Goal: Find specific page/section: Find specific page/section

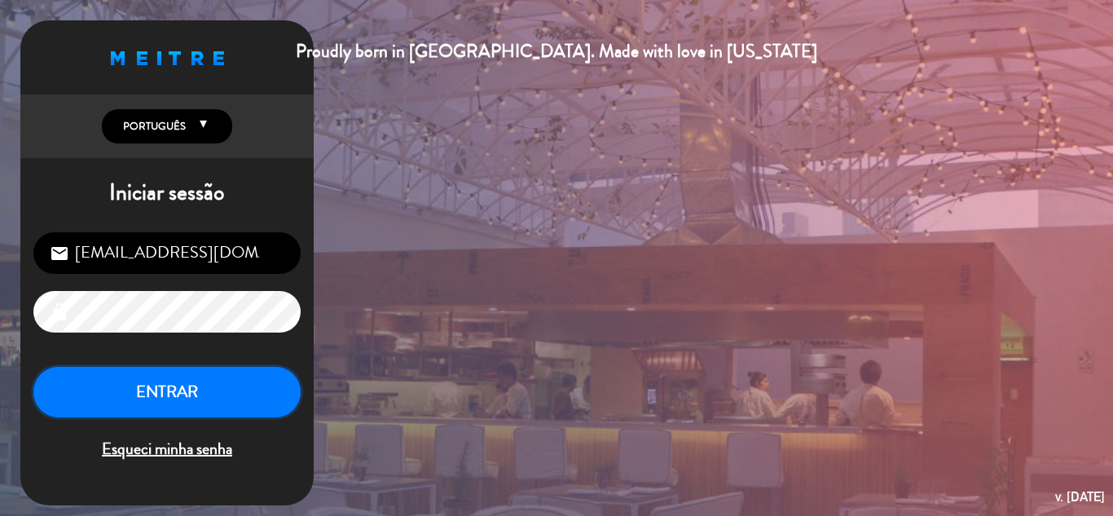
click at [160, 398] on button "ENTRAR" at bounding box center [166, 392] width 267 height 51
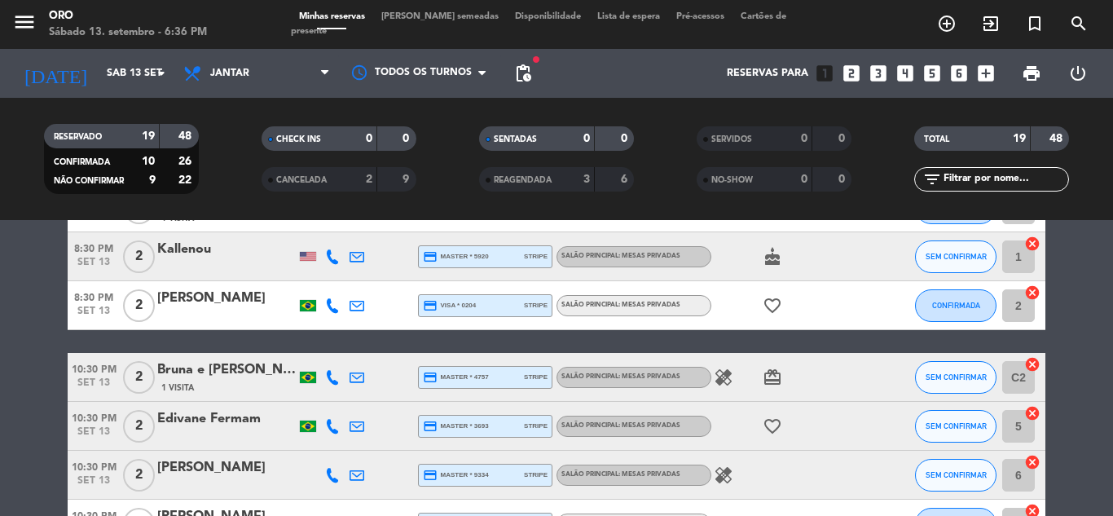
scroll to position [570, 0]
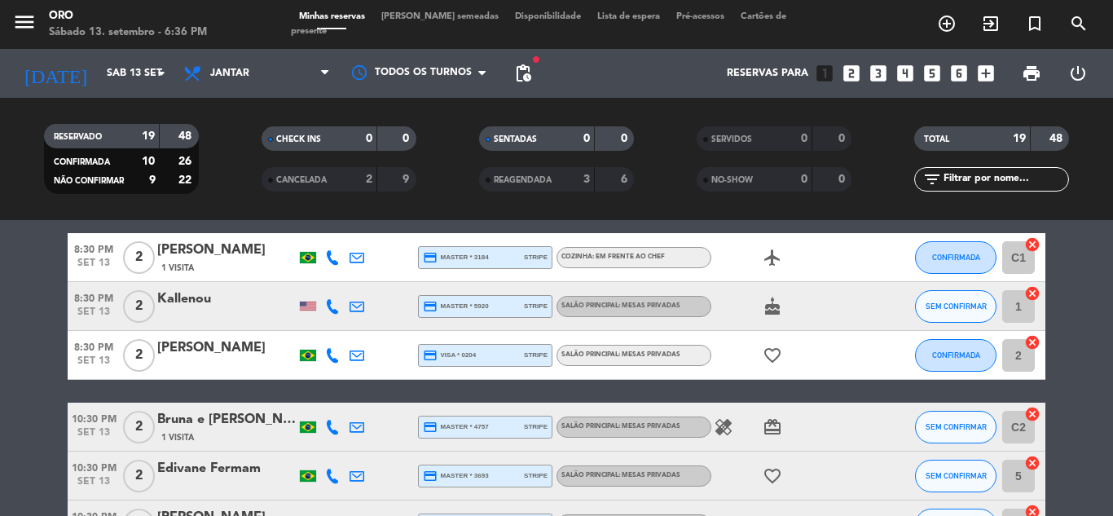
click at [718, 429] on icon "healing" at bounding box center [724, 427] width 20 height 20
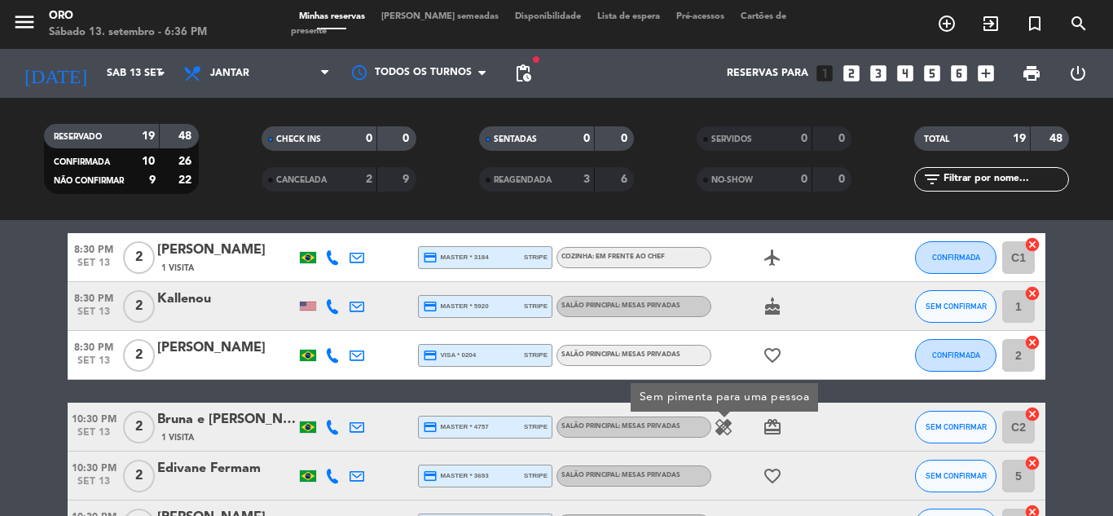
click at [775, 426] on icon "card_giftcard" at bounding box center [772, 427] width 20 height 20
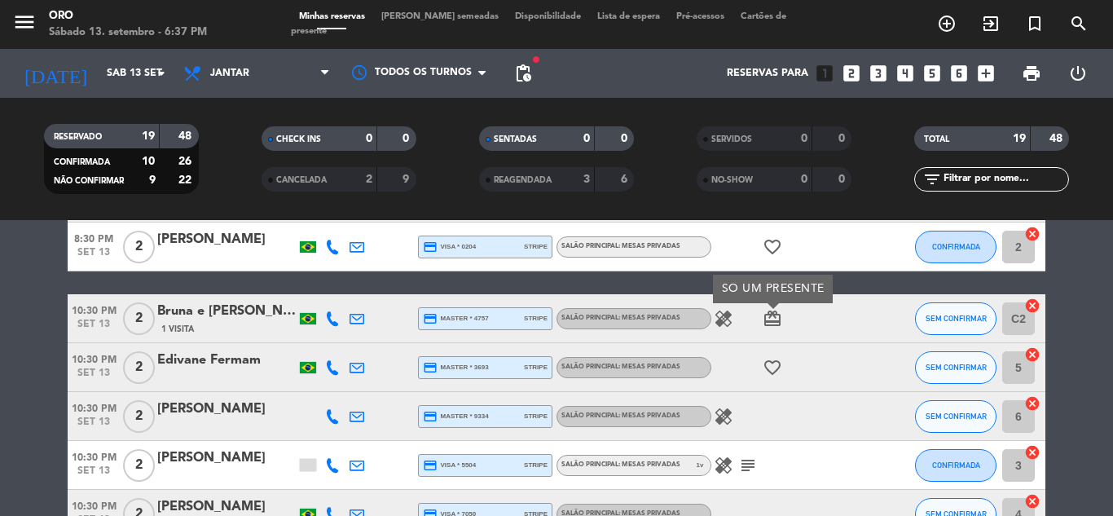
scroll to position [636, 0]
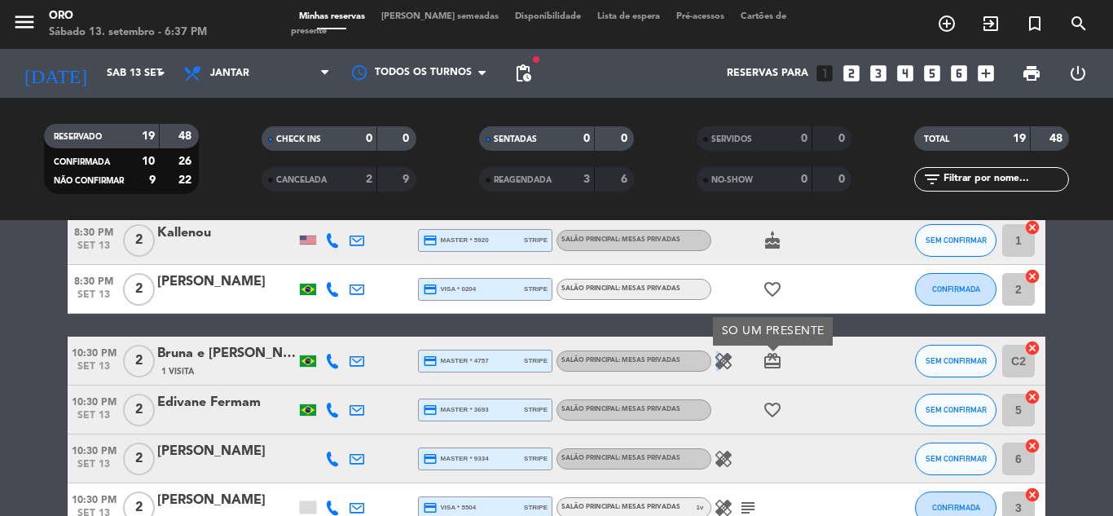
click at [715, 360] on icon "healing" at bounding box center [724, 361] width 20 height 20
click at [775, 359] on icon "card_giftcard" at bounding box center [772, 361] width 20 height 20
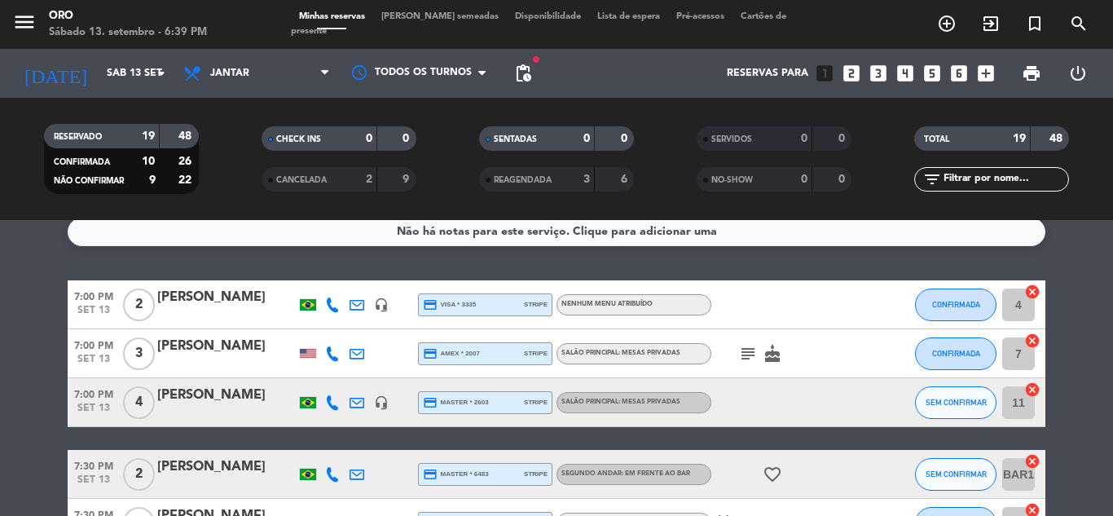
scroll to position [0, 0]
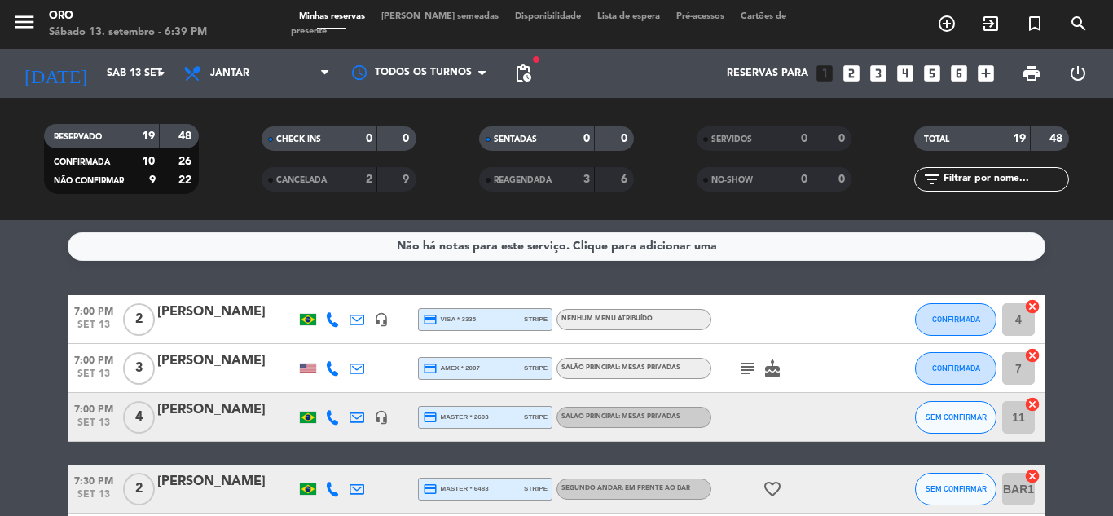
click at [744, 375] on icon "subject" at bounding box center [748, 368] width 20 height 20
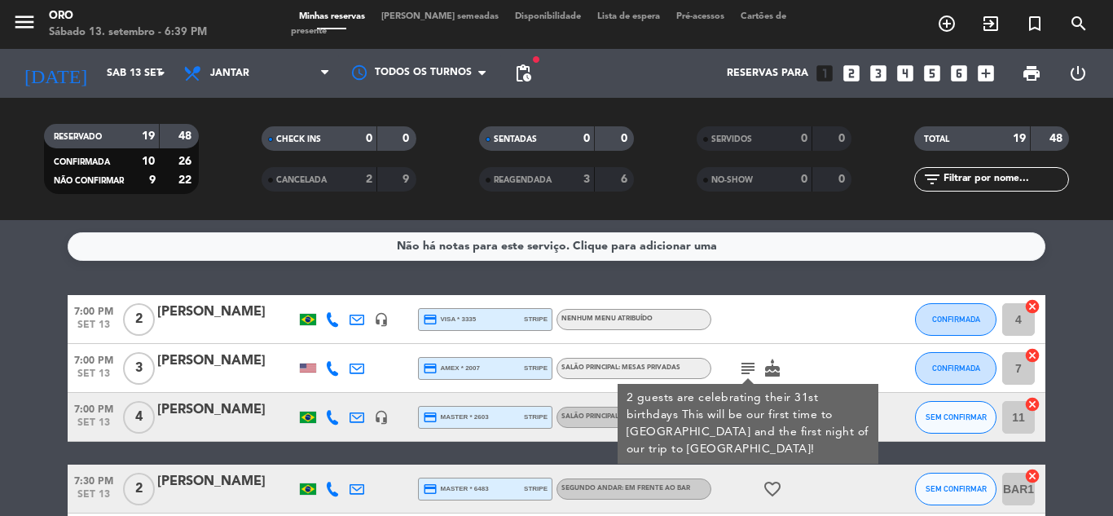
click at [775, 370] on icon "cake" at bounding box center [772, 368] width 20 height 20
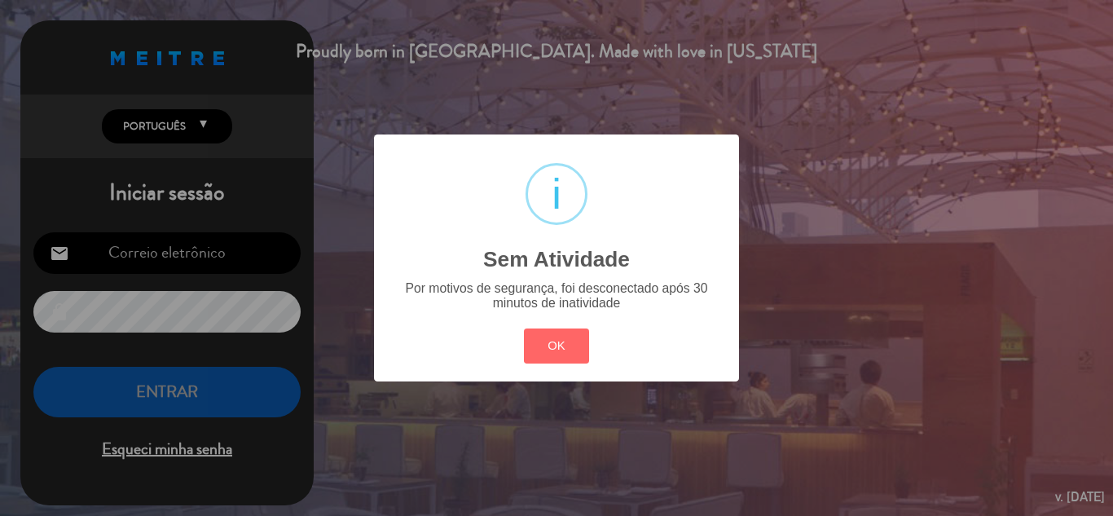
type input "[EMAIL_ADDRESS][DOMAIN_NAME]"
